Goal: Task Accomplishment & Management: Use online tool/utility

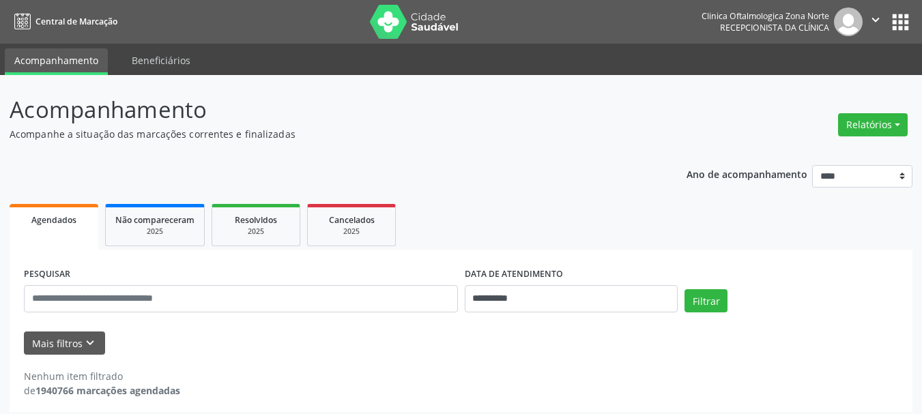
scroll to position [8, 0]
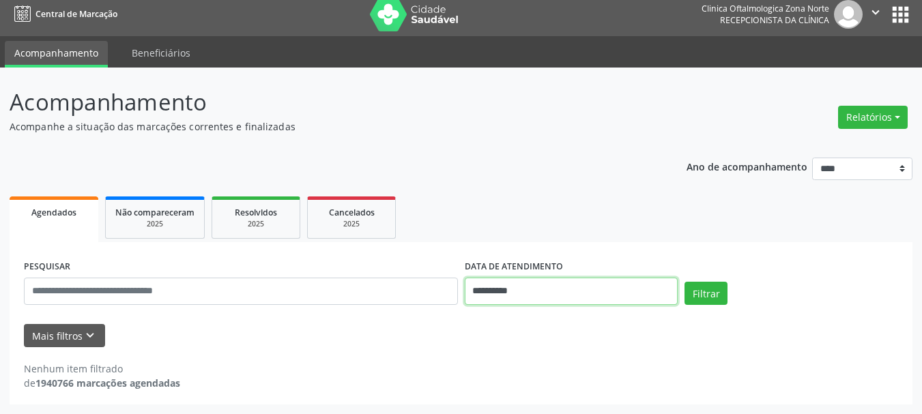
click at [486, 282] on input "**********" at bounding box center [572, 291] width 214 height 27
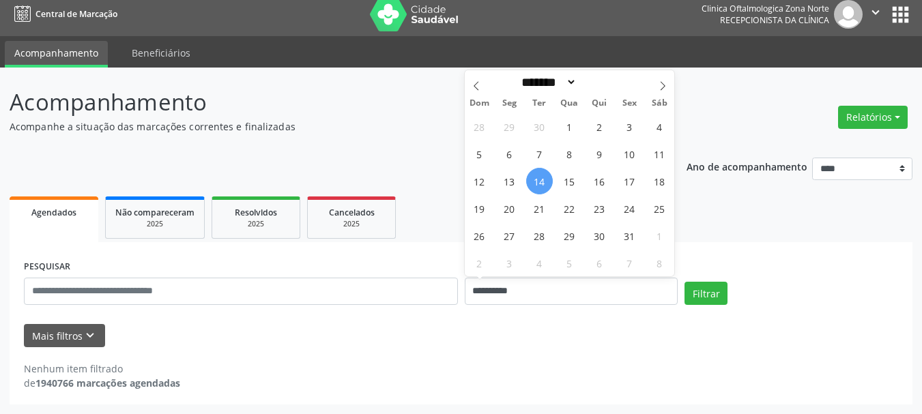
click at [539, 191] on span "14" at bounding box center [539, 181] width 27 height 27
type input "**********"
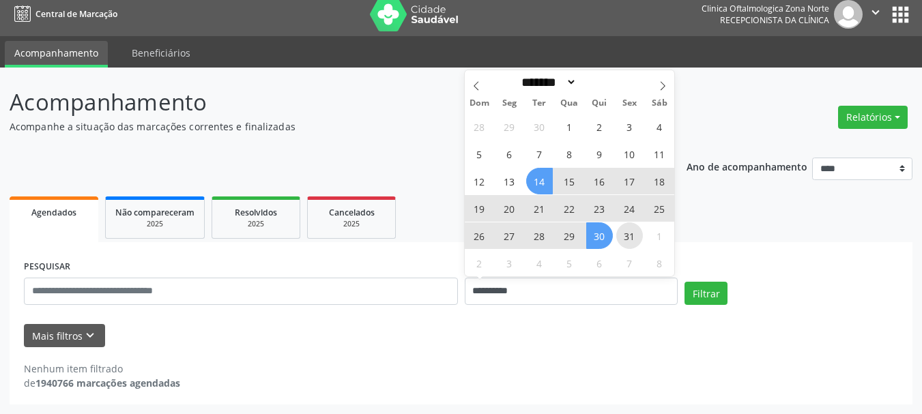
click at [622, 239] on span "31" at bounding box center [629, 235] width 27 height 27
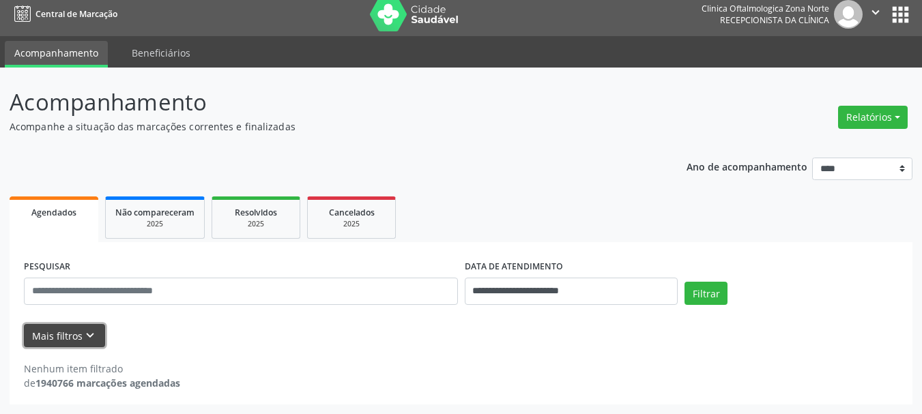
click at [83, 342] on icon "keyboard_arrow_down" at bounding box center [90, 335] width 15 height 15
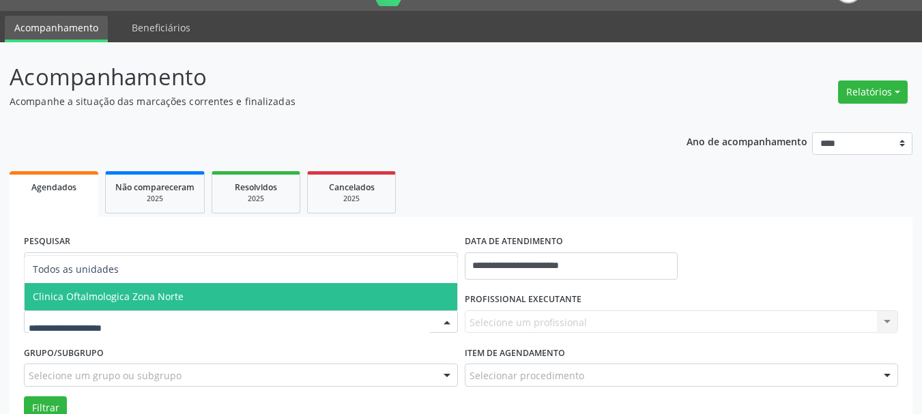
scroll to position [76, 0]
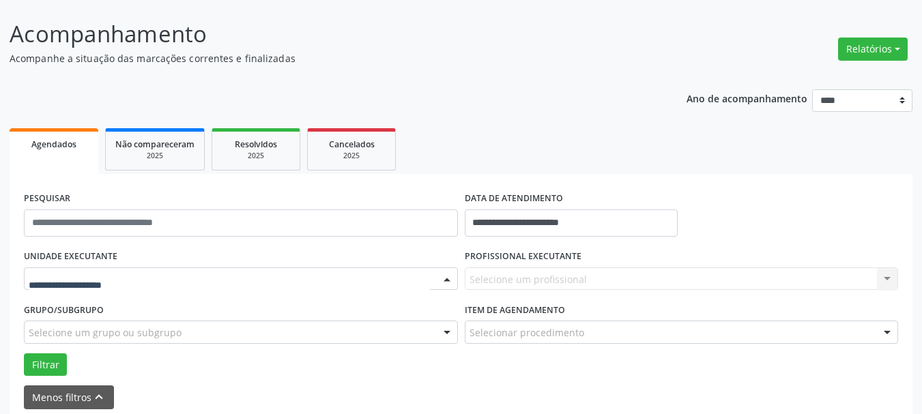
click at [157, 271] on div at bounding box center [241, 278] width 434 height 23
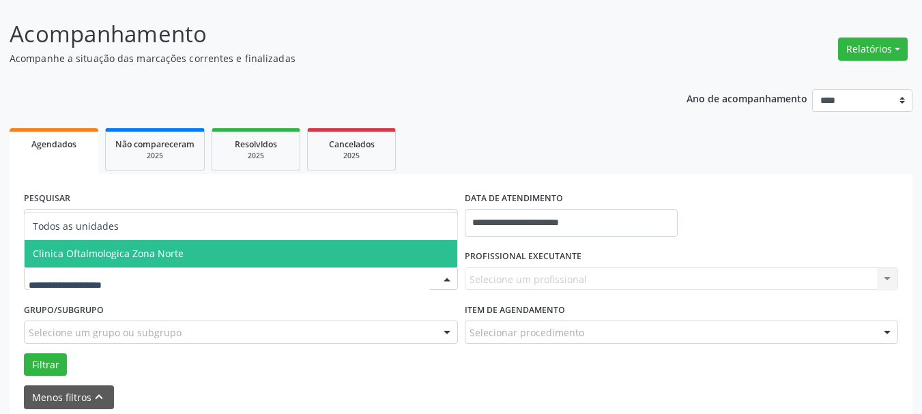
click at [159, 258] on span "Clinica Oftalmologica Zona Norte" at bounding box center [108, 253] width 151 height 13
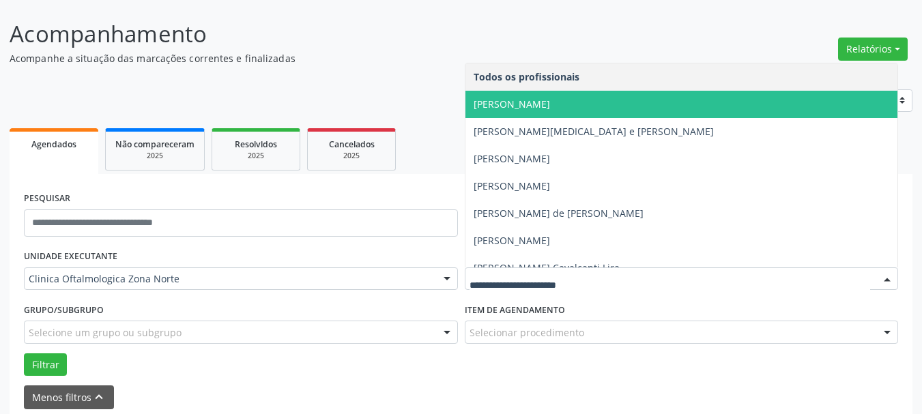
click at [528, 108] on span "[PERSON_NAME]" at bounding box center [511, 104] width 76 height 13
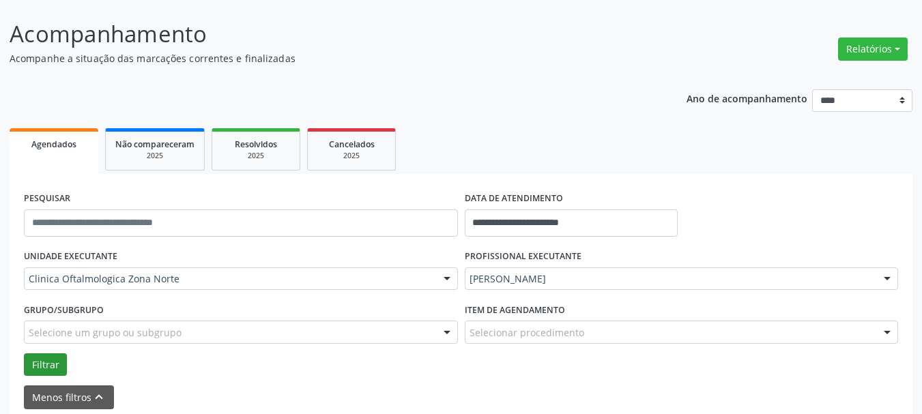
drag, startPoint x: 63, startPoint y: 349, endPoint x: 44, endPoint y: 364, distance: 24.4
click at [62, 349] on div "Grupo/Subgrupo Selecione um grupo ou subgrupo Todos os grupos e subgrupos Nenhu…" at bounding box center [240, 326] width 441 height 53
click at [42, 364] on button "Filtrar" at bounding box center [45, 364] width 43 height 23
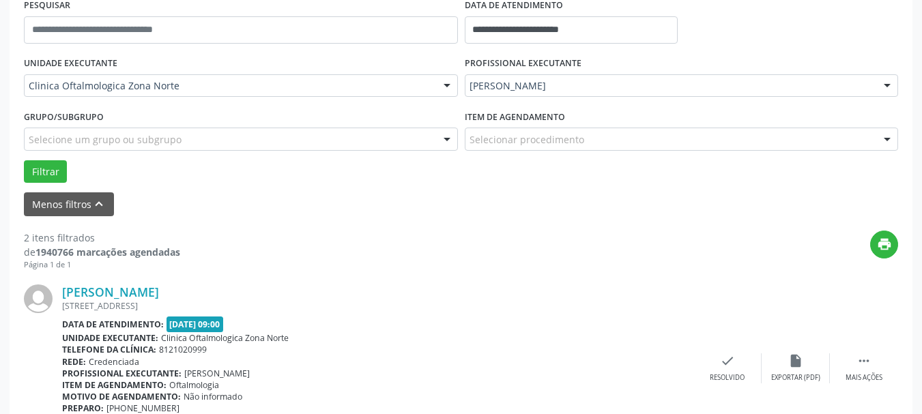
scroll to position [405, 0]
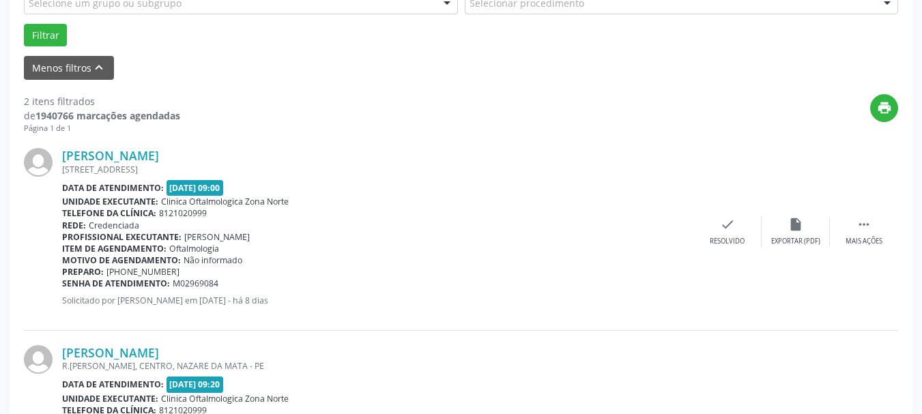
copy div "[PERSON_NAME]"
drag, startPoint x: 245, startPoint y: 155, endPoint x: 60, endPoint y: 162, distance: 185.0
click at [60, 162] on div "[PERSON_NAME] [STREET_ADDRESS] Data de atendimento: [DATE] 09:00 Unidade execut…" at bounding box center [461, 232] width 874 height 196
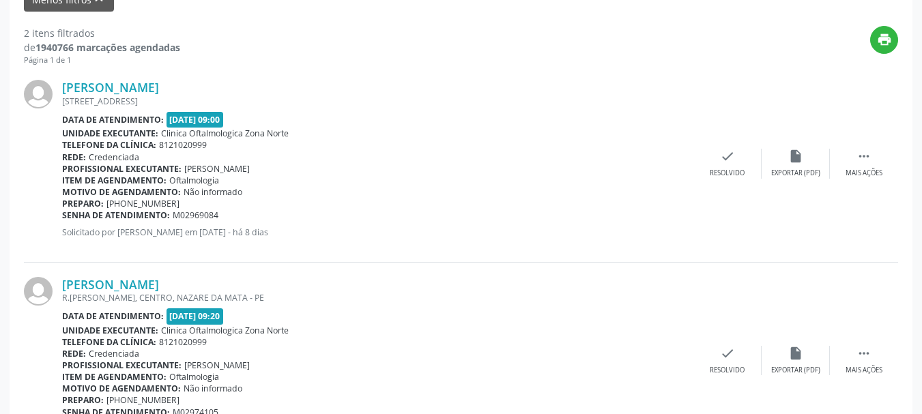
copy div "Senha de atendimento: M02969084"
drag, startPoint x: 228, startPoint y: 211, endPoint x: 62, endPoint y: 216, distance: 165.9
click at [62, 216] on div "Senha de atendimento: M02969084" at bounding box center [377, 215] width 631 height 12
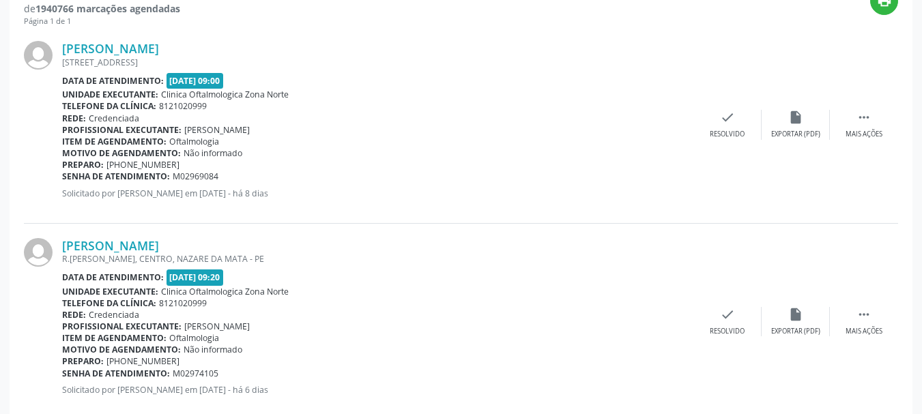
scroll to position [542, 0]
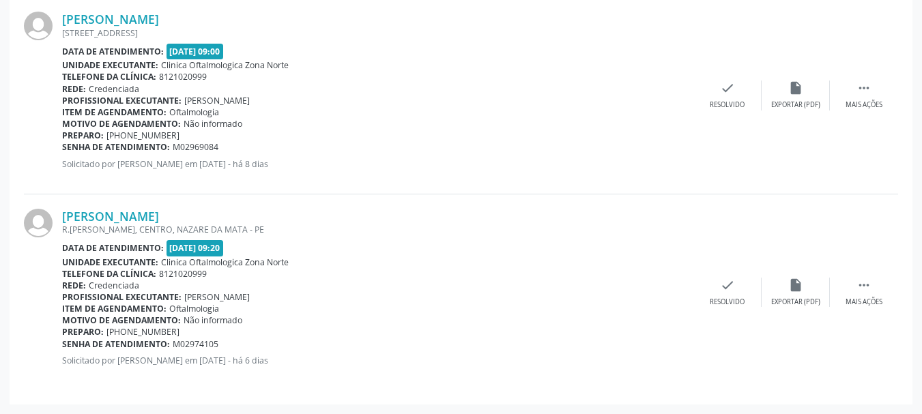
copy div "[PERSON_NAME]"
drag, startPoint x: 55, startPoint y: 216, endPoint x: 204, endPoint y: 216, distance: 149.4
click at [204, 216] on div "[PERSON_NAME] R.[PERSON_NAME], CENTRO, NAZARE DA [GEOGRAPHIC_DATA] Data de aten…" at bounding box center [461, 292] width 874 height 196
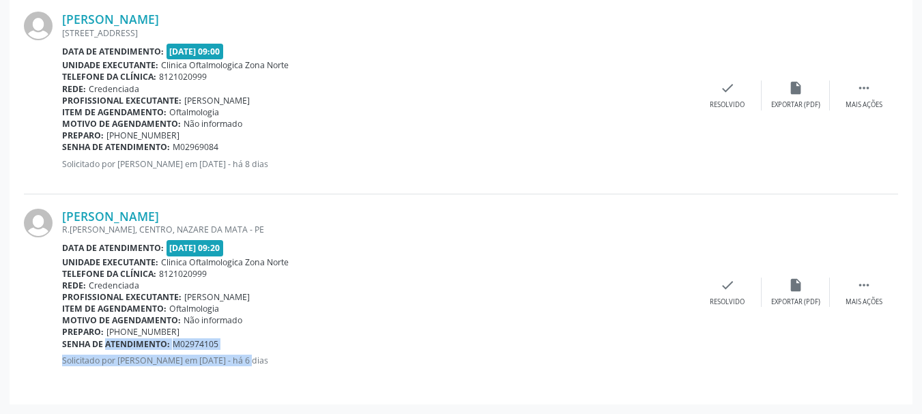
drag, startPoint x: 224, startPoint y: 352, endPoint x: 93, endPoint y: 338, distance: 132.4
click at [93, 338] on div "[PERSON_NAME] R.[PERSON_NAME], CENTRO, NAZARE DA [GEOGRAPHIC_DATA] Data de aten…" at bounding box center [377, 292] width 631 height 167
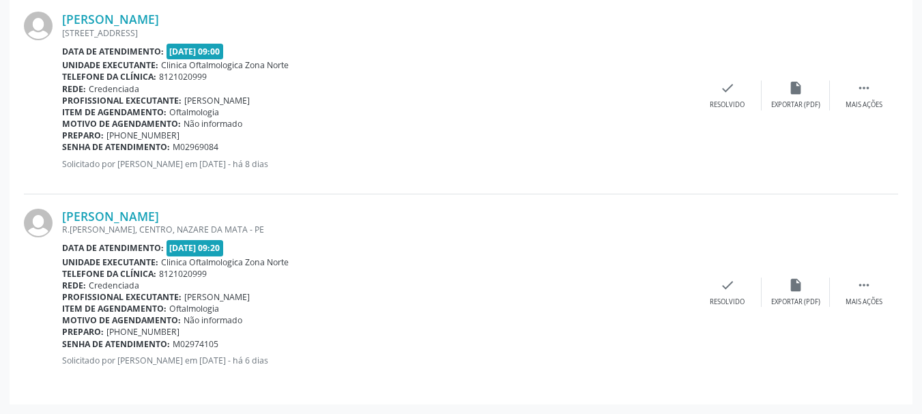
click at [58, 338] on div at bounding box center [43, 292] width 38 height 167
click at [71, 342] on b "Senha de atendimento:" at bounding box center [116, 344] width 108 height 12
copy div "Senha de atendimento: M02974105"
drag, startPoint x: 64, startPoint y: 339, endPoint x: 234, endPoint y: 340, distance: 169.9
click at [234, 340] on div "Senha de atendimento: M02974105" at bounding box center [377, 344] width 631 height 12
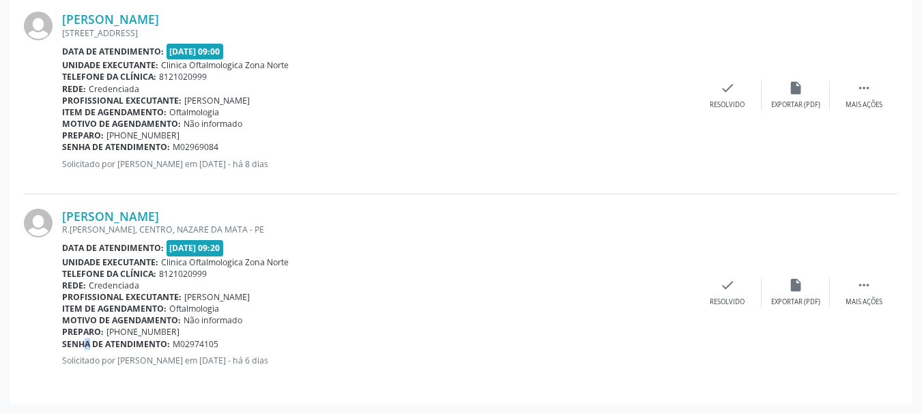
drag, startPoint x: 54, startPoint y: 15, endPoint x: 387, endPoint y: 338, distance: 464.1
click at [387, 338] on div "[PERSON_NAME] [STREET_ADDRESS] Data de atendimento: [DATE] 09:00 Unidade execut…" at bounding box center [461, 193] width 874 height 393
click at [398, 337] on div "Preparo: [PHONE_NUMBER]" at bounding box center [377, 332] width 631 height 12
drag, startPoint x: 388, startPoint y: 362, endPoint x: 25, endPoint y: 35, distance: 488.9
click at [25, 35] on div "[PERSON_NAME] [STREET_ADDRESS] Data de atendimento: [DATE] 09:00 Unidade execut…" at bounding box center [461, 193] width 874 height 393
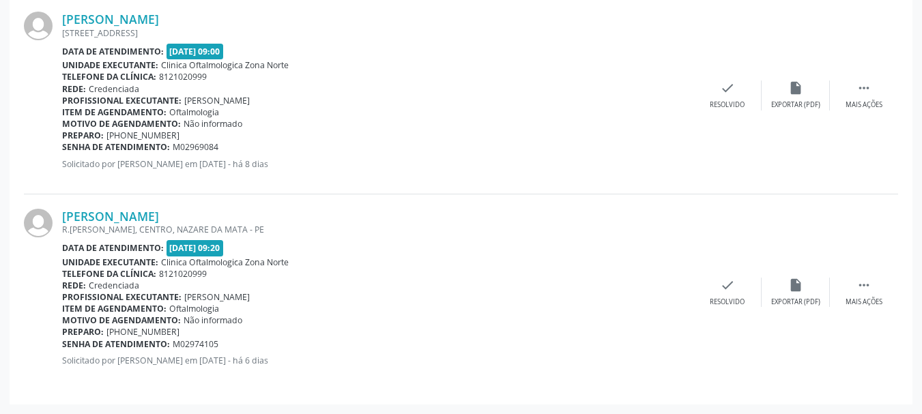
click at [434, 99] on div "Profissional executante: [PERSON_NAME]" at bounding box center [377, 101] width 631 height 12
